Goal: Task Accomplishment & Management: Manage account settings

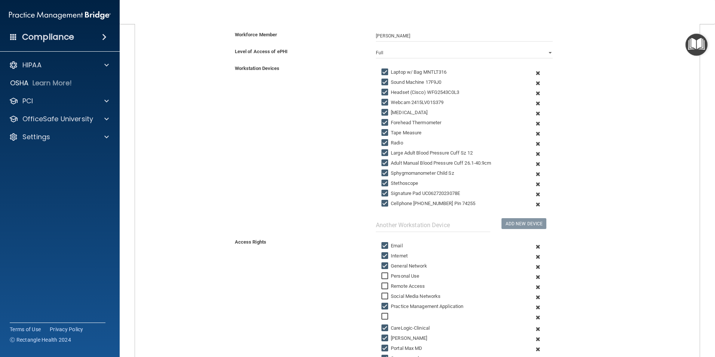
scroll to position [311, 0]
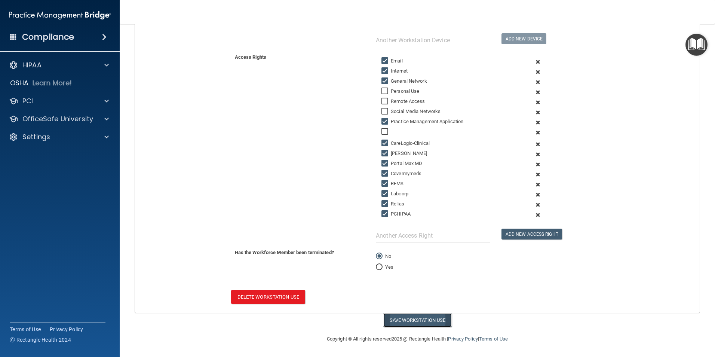
click at [404, 322] on button "Save Workstation Use" at bounding box center [417, 320] width 68 height 14
select select "? string:Full ?"
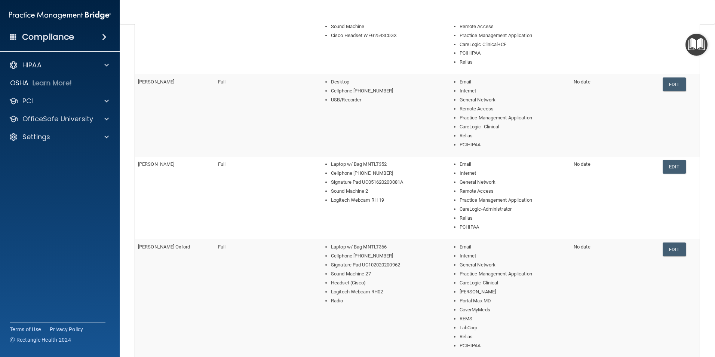
scroll to position [323, 0]
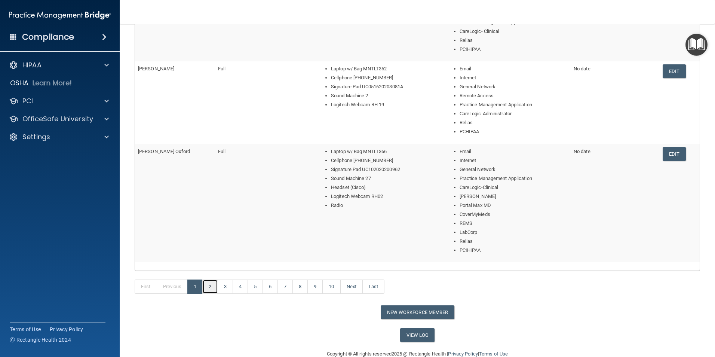
click at [211, 283] on link "2" at bounding box center [209, 286] width 15 height 14
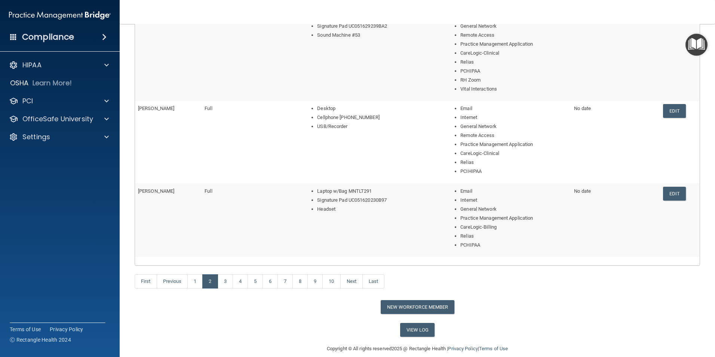
scroll to position [293, 0]
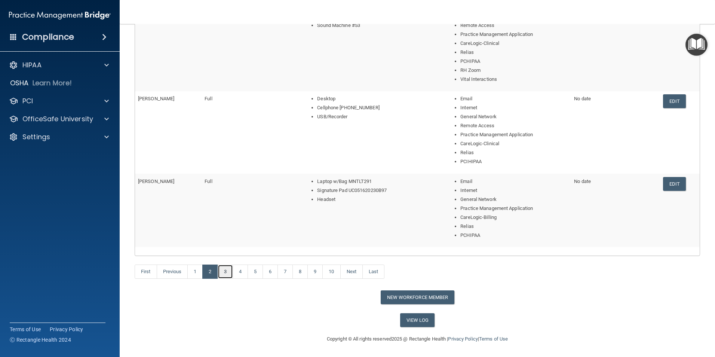
click at [223, 269] on link "3" at bounding box center [225, 271] width 15 height 14
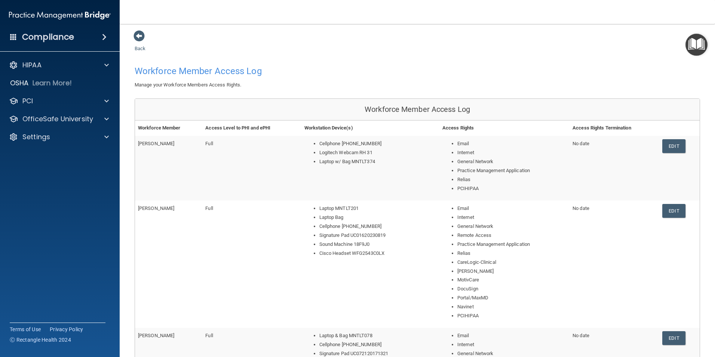
scroll to position [299, 0]
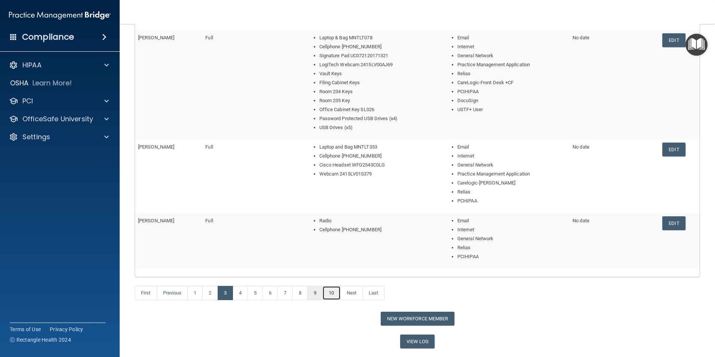
click at [332, 289] on link "10" at bounding box center [331, 293] width 18 height 14
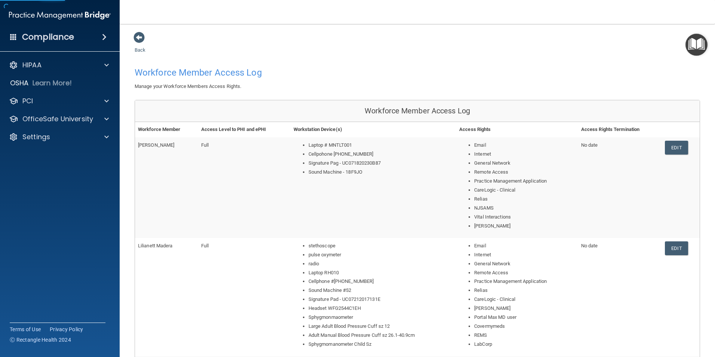
scroll to position [139, 0]
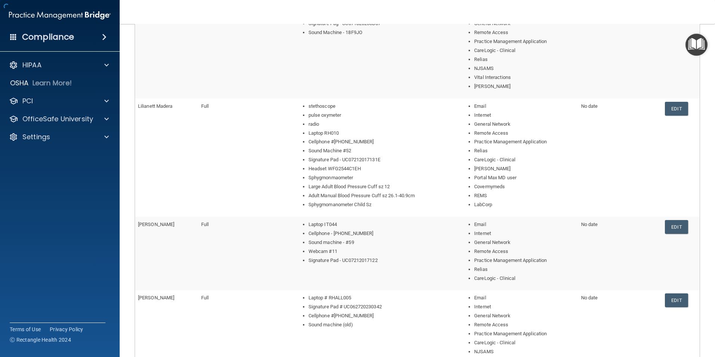
scroll to position [336, 0]
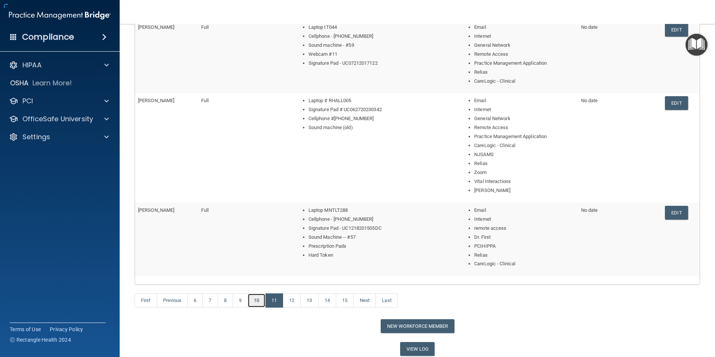
click at [262, 299] on link "10" at bounding box center [256, 300] width 18 height 14
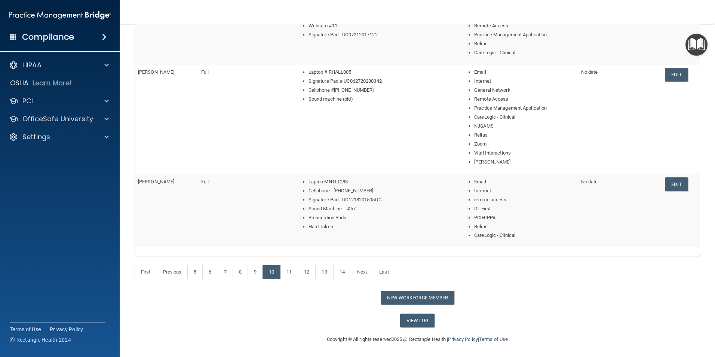
scroll to position [365, 0]
click at [297, 273] on link "11" at bounding box center [289, 271] width 18 height 14
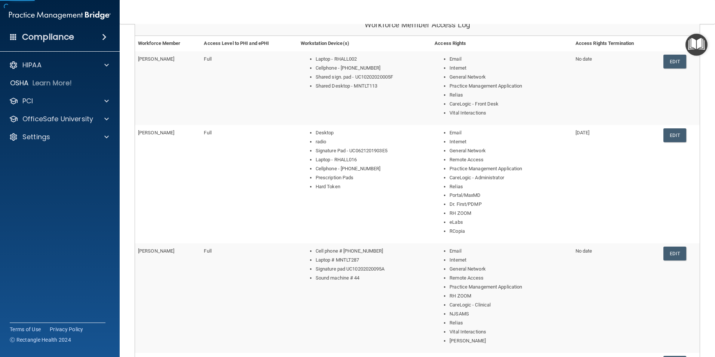
scroll to position [336, 0]
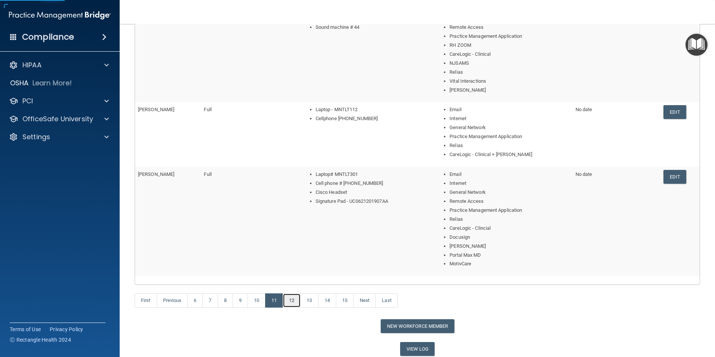
click at [294, 302] on link "12" at bounding box center [292, 300] width 18 height 14
click at [293, 297] on link "12" at bounding box center [292, 300] width 18 height 14
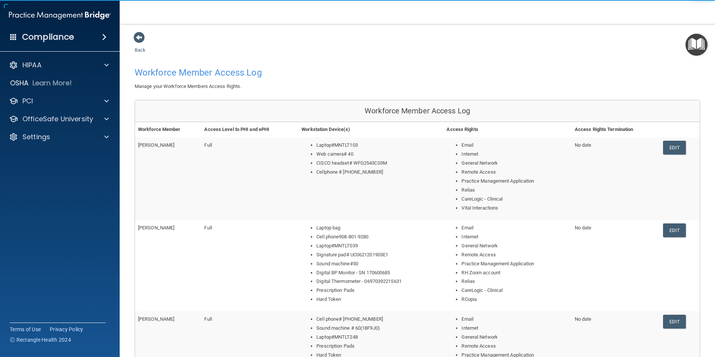
scroll to position [311, 0]
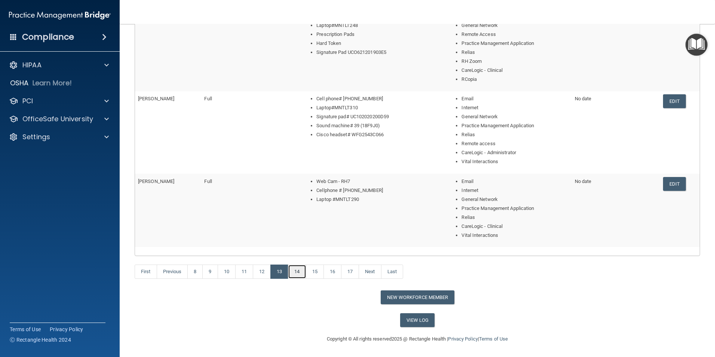
click at [296, 275] on link "14" at bounding box center [297, 271] width 18 height 14
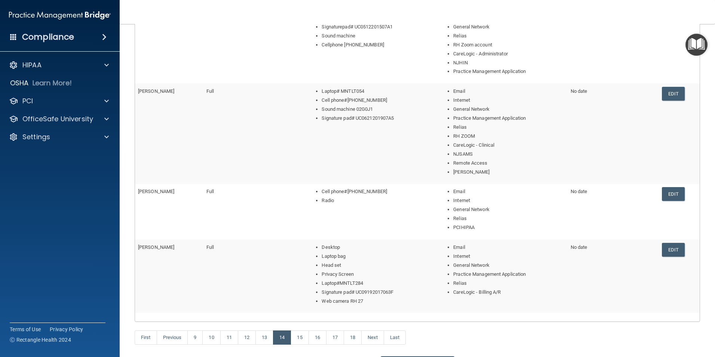
scroll to position [275, 0]
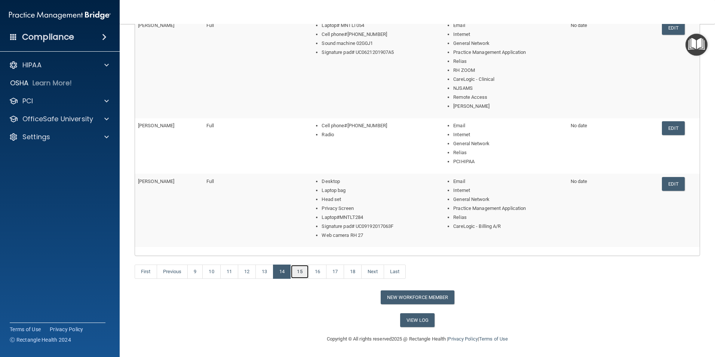
drag, startPoint x: 302, startPoint y: 272, endPoint x: 304, endPoint y: 278, distance: 6.6
click at [302, 272] on link "15" at bounding box center [299, 271] width 18 height 14
click at [307, 274] on link "16" at bounding box center [302, 271] width 18 height 14
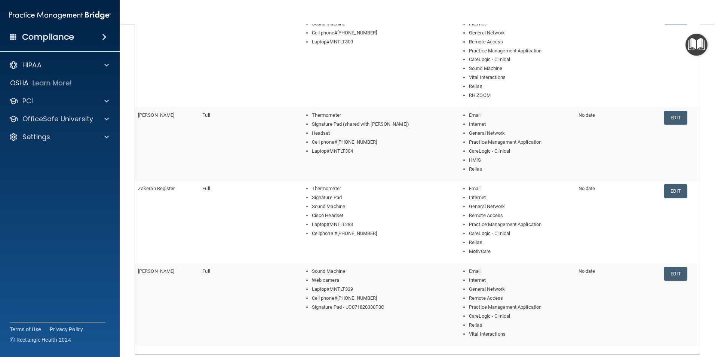
scroll to position [320, 0]
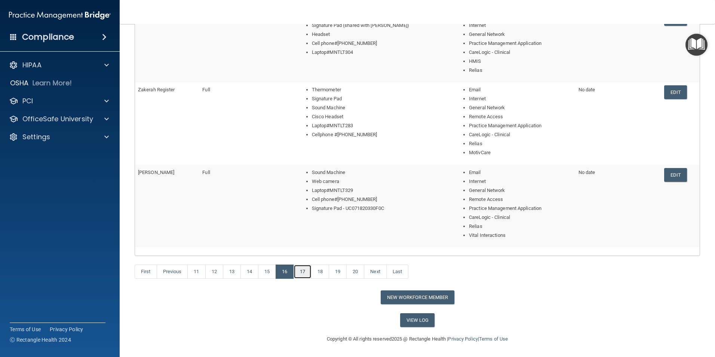
click at [302, 273] on link "17" at bounding box center [302, 271] width 18 height 14
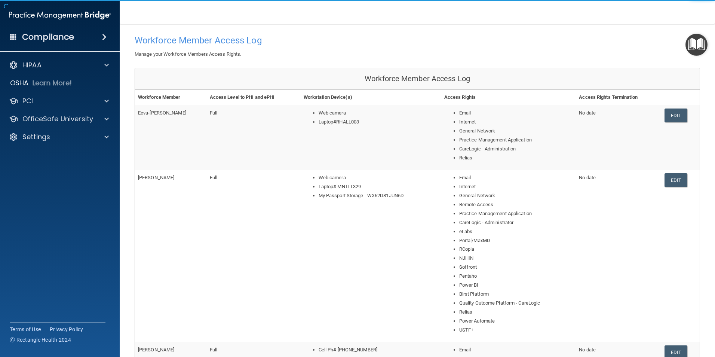
scroll to position [545, 0]
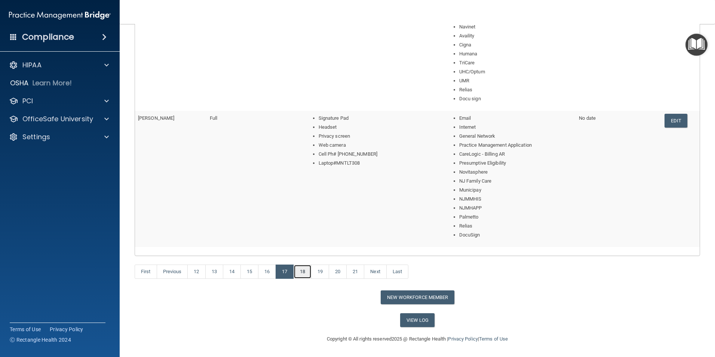
click at [305, 274] on link "18" at bounding box center [302, 271] width 18 height 14
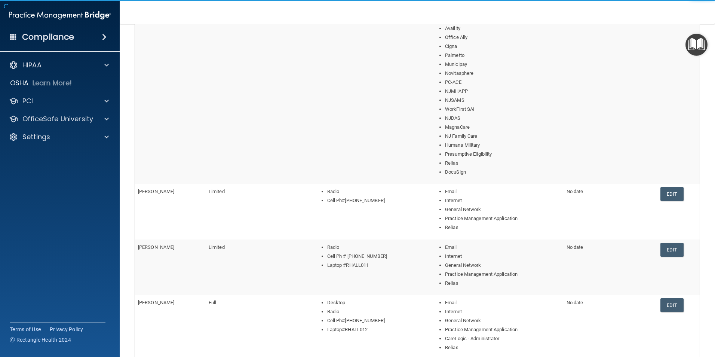
scroll to position [437, 0]
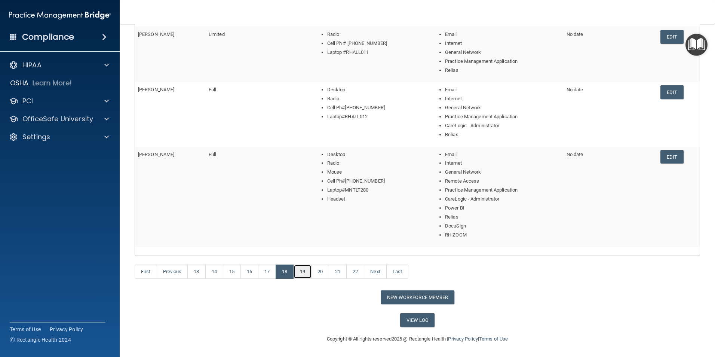
click at [303, 270] on link "19" at bounding box center [302, 271] width 18 height 14
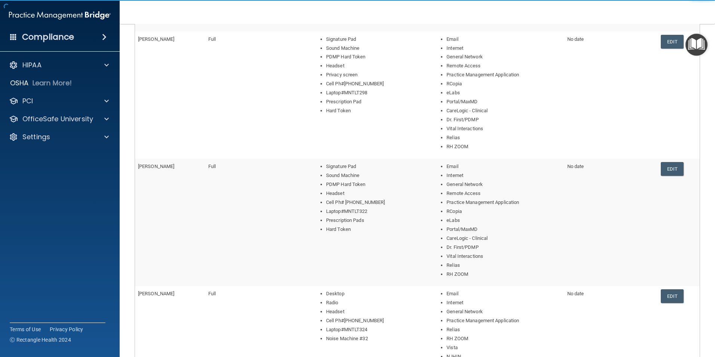
scroll to position [518, 0]
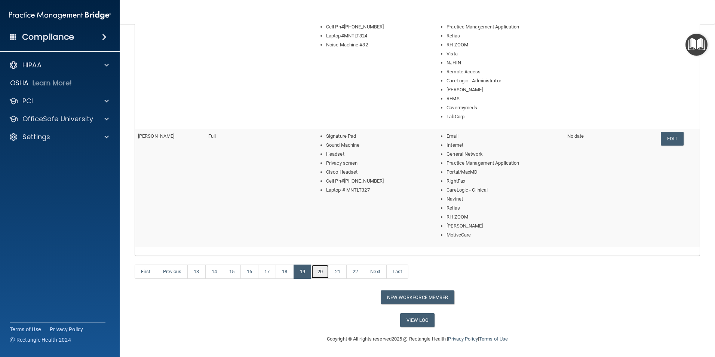
click at [321, 272] on link "20" at bounding box center [320, 271] width 18 height 14
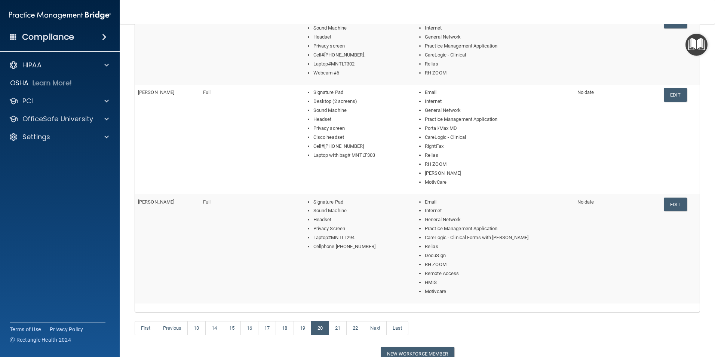
scroll to position [446, 0]
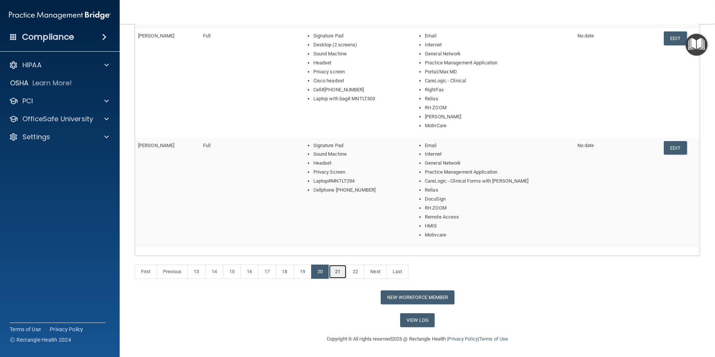
drag, startPoint x: 338, startPoint y: 269, endPoint x: 351, endPoint y: 305, distance: 38.4
click at [338, 269] on link "21" at bounding box center [338, 271] width 18 height 14
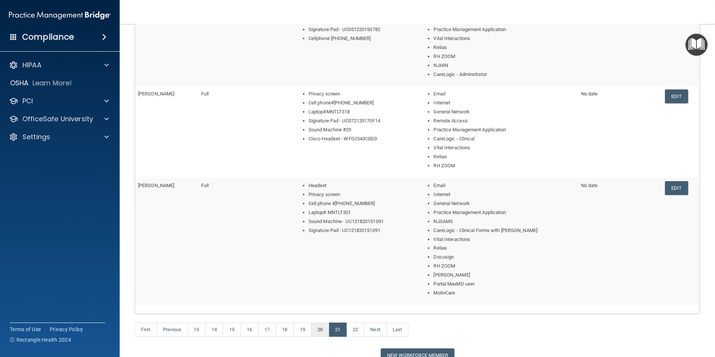
scroll to position [410, 0]
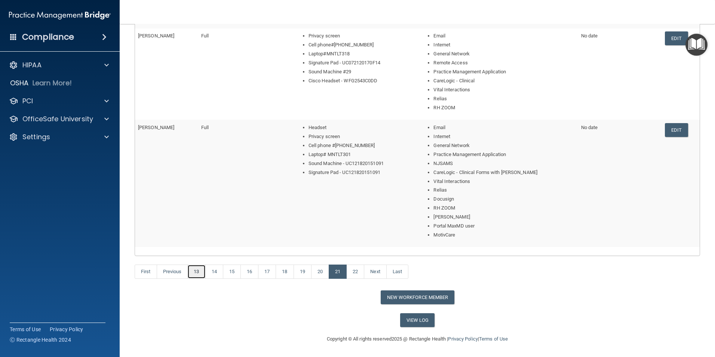
click at [192, 271] on link "13" at bounding box center [196, 271] width 18 height 14
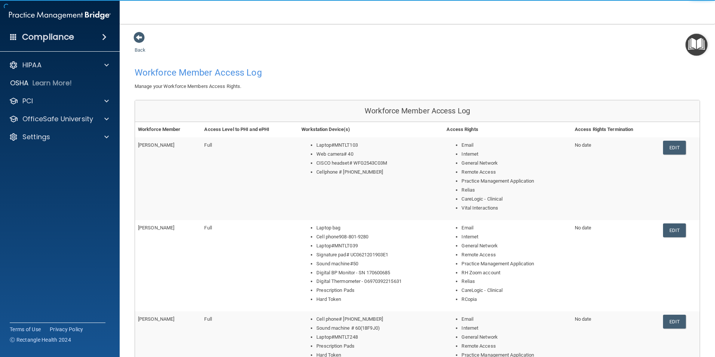
scroll to position [311, 0]
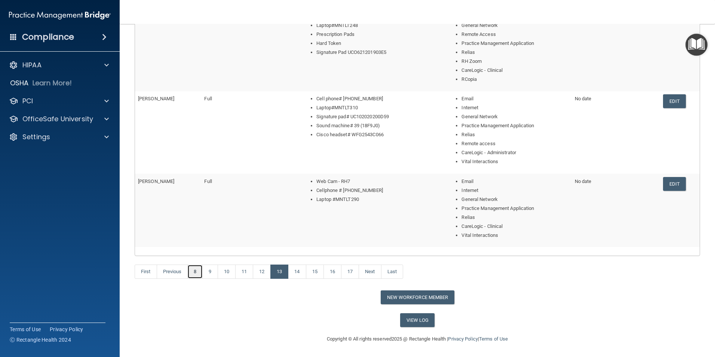
click at [195, 273] on link "8" at bounding box center [194, 271] width 15 height 14
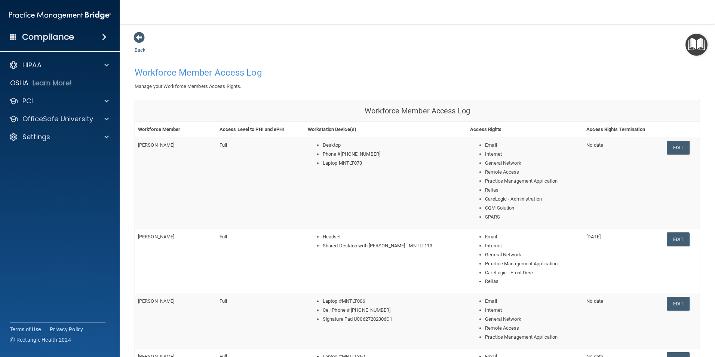
scroll to position [224, 0]
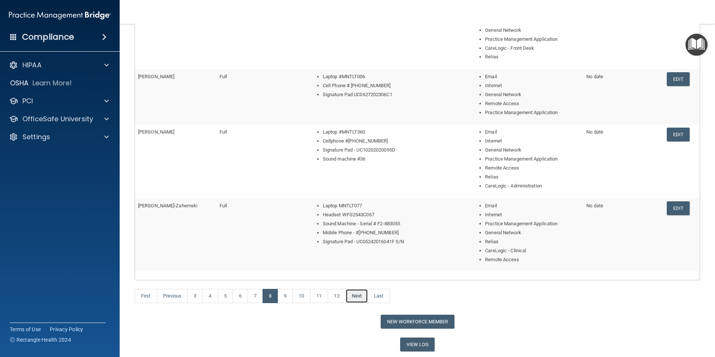
drag, startPoint x: 360, startPoint y: 294, endPoint x: 337, endPoint y: 308, distance: 26.9
click at [360, 294] on link "Next" at bounding box center [356, 296] width 22 height 14
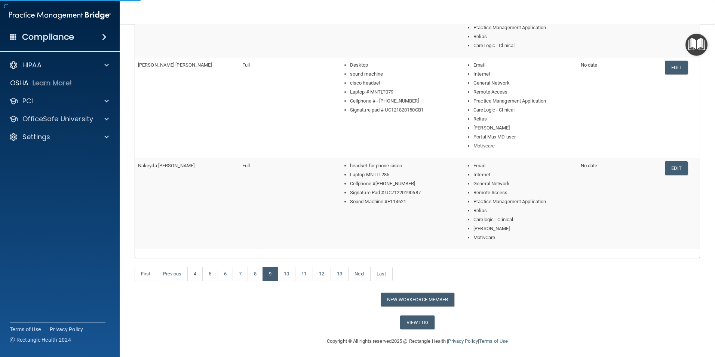
scroll to position [329, 0]
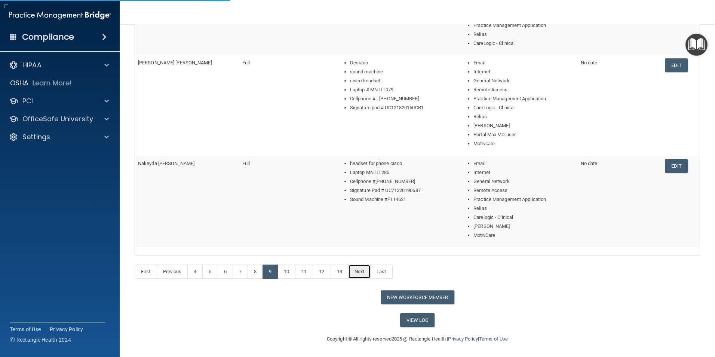
click at [364, 273] on link "Next" at bounding box center [359, 271] width 22 height 14
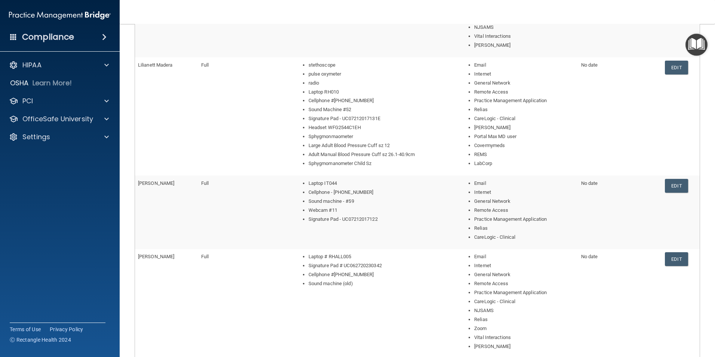
scroll to position [336, 0]
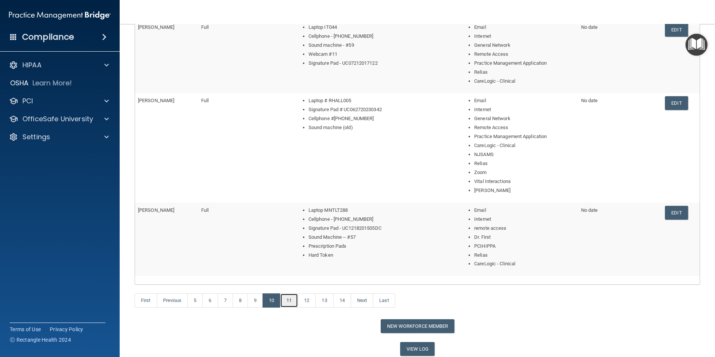
click at [290, 298] on link "11" at bounding box center [289, 300] width 18 height 14
click at [296, 299] on link "11" at bounding box center [289, 300] width 18 height 14
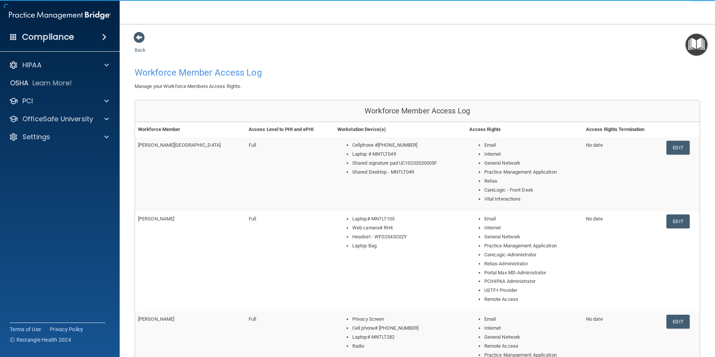
scroll to position [302, 0]
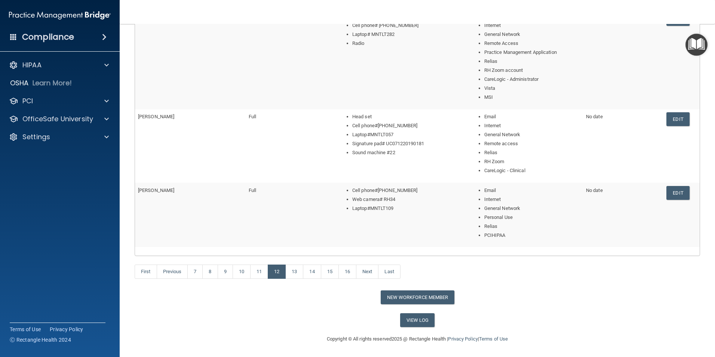
drag, startPoint x: 673, startPoint y: 117, endPoint x: 426, endPoint y: 198, distance: 259.9
click at [673, 117] on link "Edit" at bounding box center [677, 119] width 23 height 14
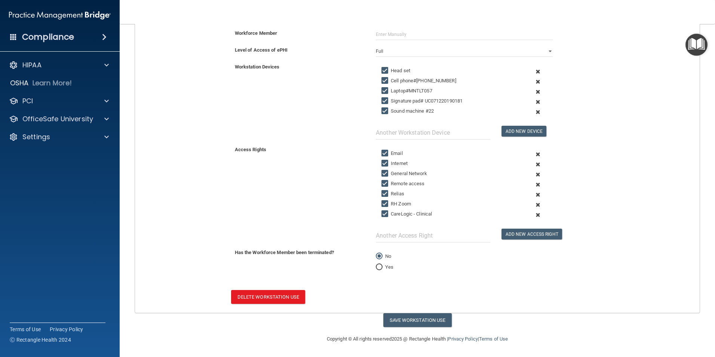
scroll to position [127, 0]
click at [533, 101] on span at bounding box center [538, 102] width 18 height 10
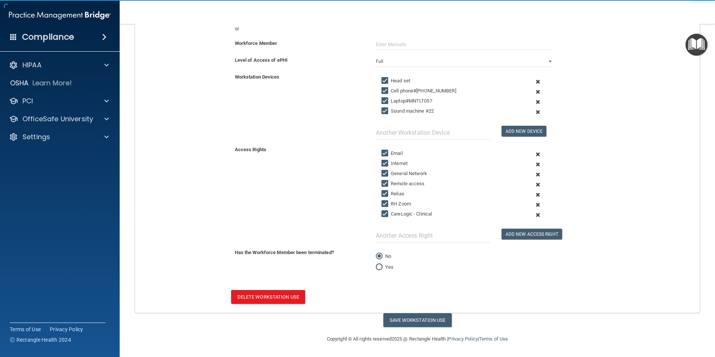
scroll to position [117, 0]
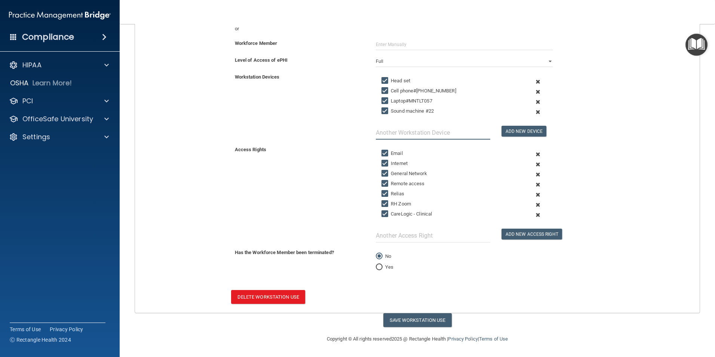
click at [454, 138] on input "text" at bounding box center [433, 133] width 114 height 14
type input "Signature Pad UC0627202307A0"
click at [519, 125] on div "Add New Device" at bounding box center [527, 127] width 63 height 20
click at [522, 132] on button "Add New Device" at bounding box center [523, 131] width 45 height 11
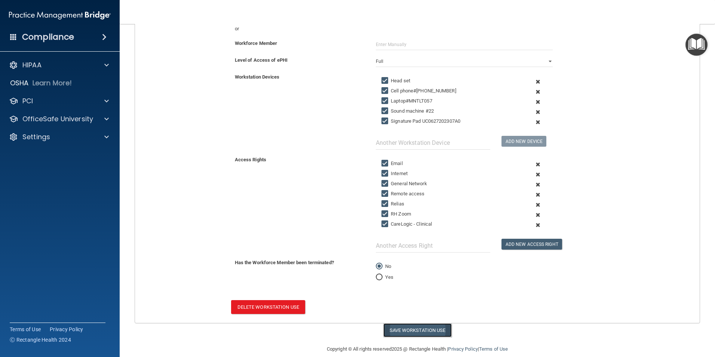
click at [405, 335] on button "Save Workstation Use" at bounding box center [417, 330] width 68 height 14
select select "? string:Full ?"
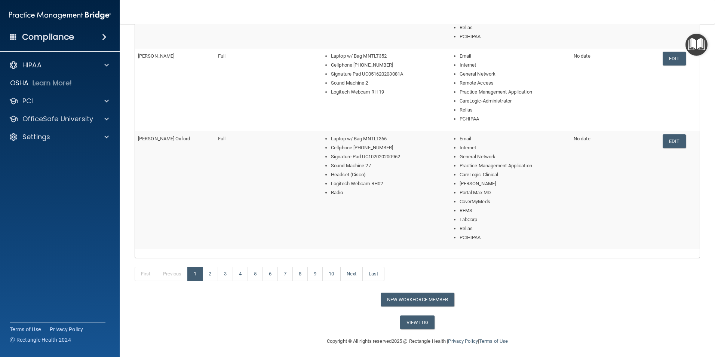
scroll to position [338, 0]
